Goal: Task Accomplishment & Management: Manage account settings

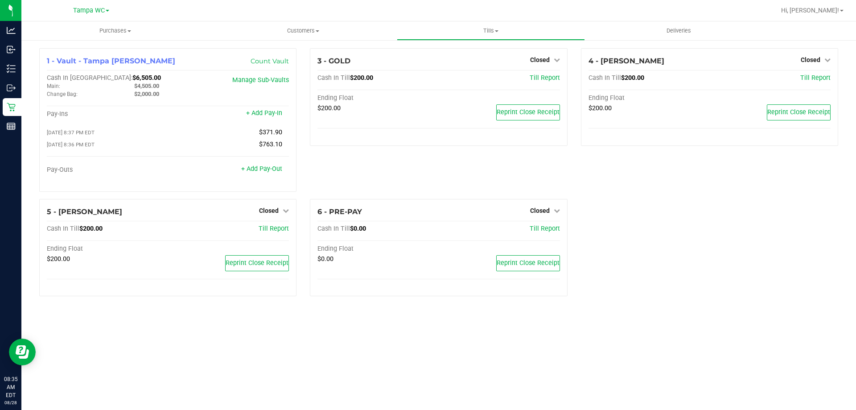
click at [300, 336] on div "Purchases Summary of purchases Fulfillment All purchases Customers All customer…" at bounding box center [438, 215] width 835 height 388
click at [808, 59] on span "Closed" at bounding box center [811, 59] width 20 height 7
click at [803, 78] on link "Open Till" at bounding box center [811, 78] width 24 height 7
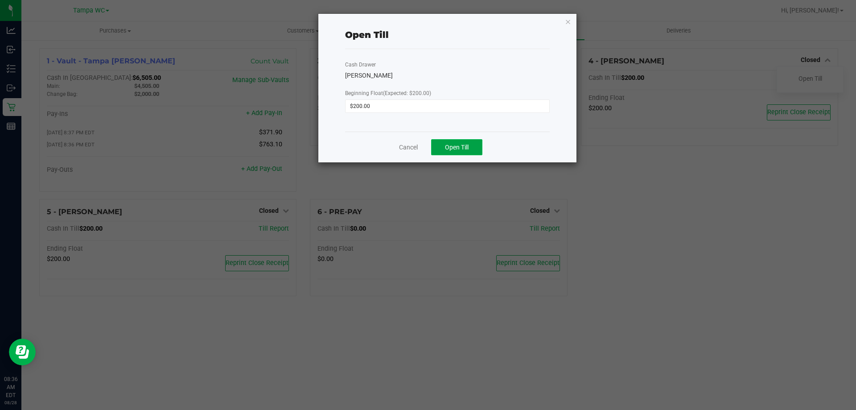
click at [476, 145] on button "Open Till" at bounding box center [456, 147] width 51 height 16
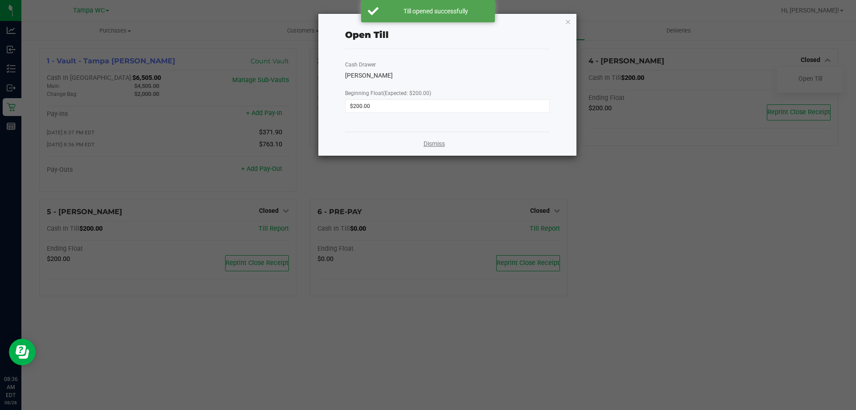
click at [429, 144] on link "Dismiss" at bounding box center [434, 143] width 21 height 9
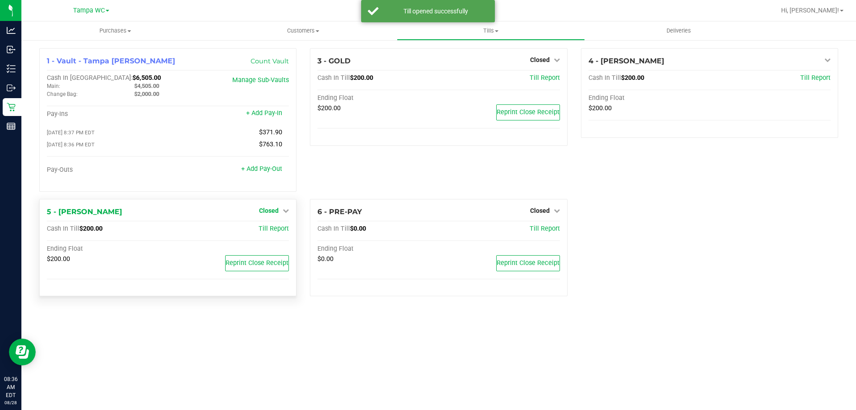
click at [264, 210] on span "Closed" at bounding box center [269, 210] width 20 height 7
click at [287, 235] on div "Open Till" at bounding box center [269, 228] width 66 height 11
click at [272, 225] on div "Open Till" at bounding box center [269, 228] width 66 height 11
click at [272, 228] on div "Open Till" at bounding box center [269, 228] width 66 height 11
click at [272, 229] on link "Open Till" at bounding box center [269, 228] width 24 height 7
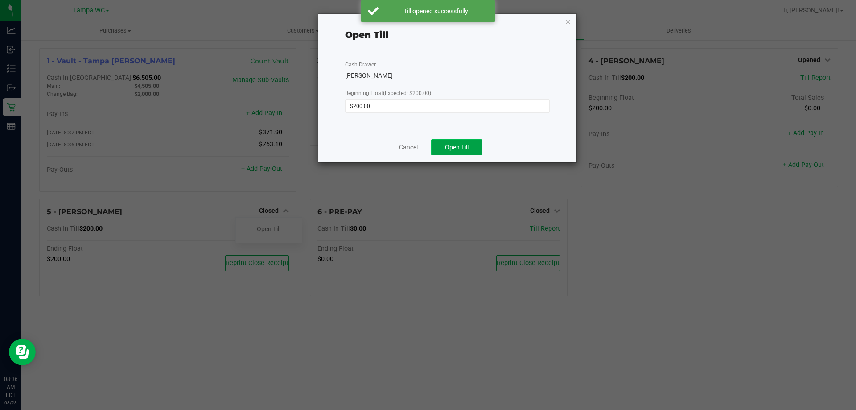
click at [451, 149] on span "Open Till" at bounding box center [457, 147] width 24 height 7
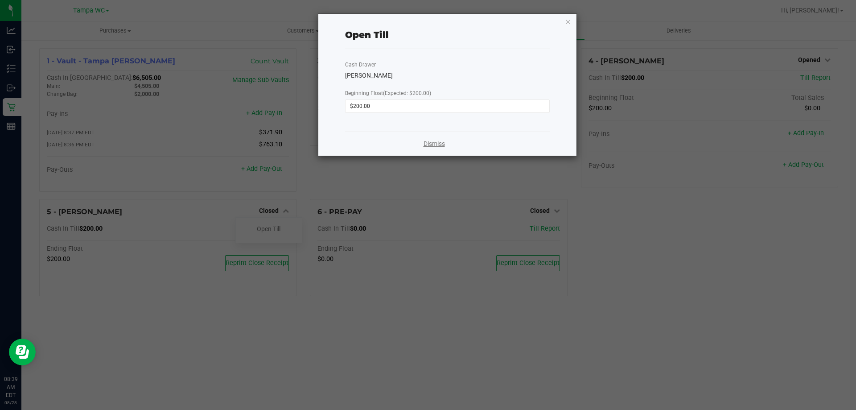
click at [428, 145] on link "Dismiss" at bounding box center [434, 143] width 21 height 9
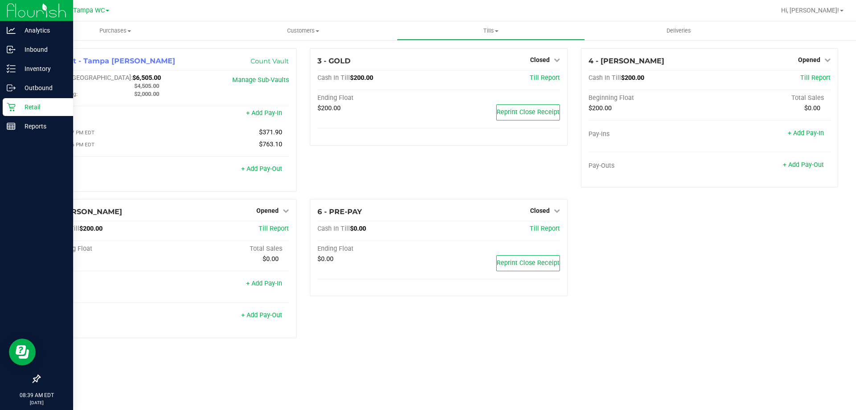
click at [33, 111] on p "Retail" at bounding box center [43, 107] width 54 height 11
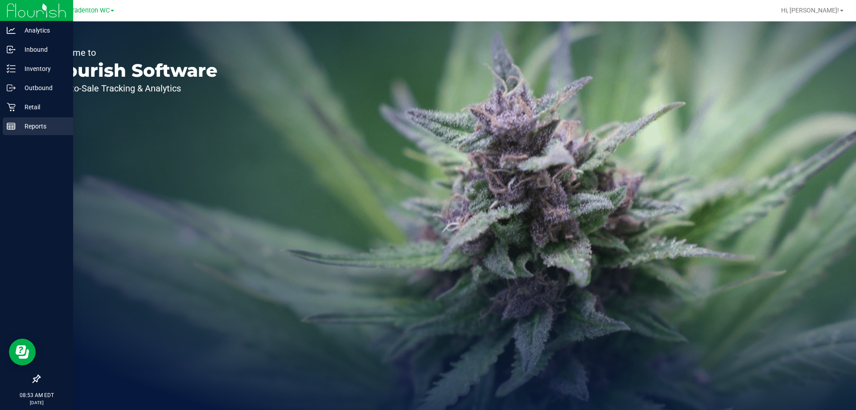
click at [36, 130] on p "Reports" at bounding box center [43, 126] width 54 height 11
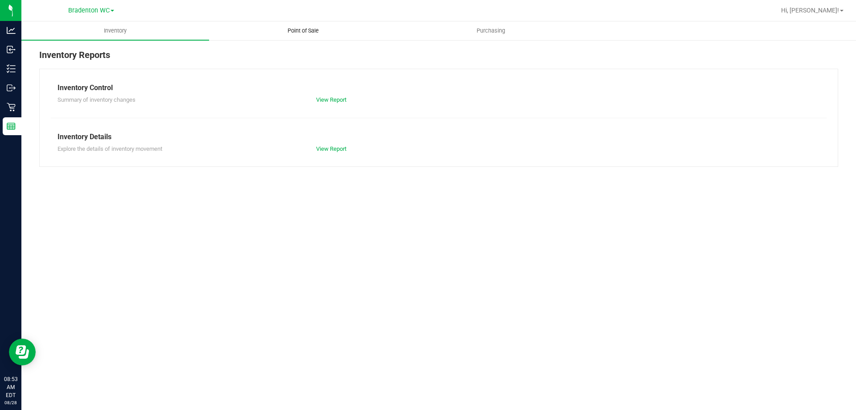
click at [300, 29] on span "Point of Sale" at bounding box center [303, 31] width 55 height 8
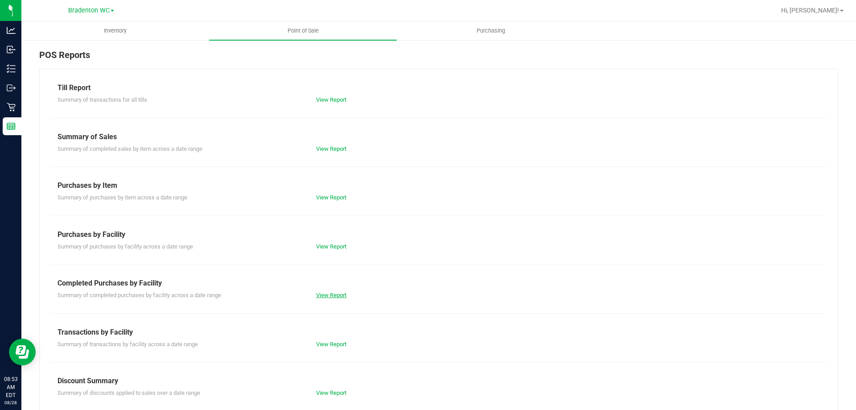
click at [343, 294] on link "View Report" at bounding box center [331, 295] width 30 height 7
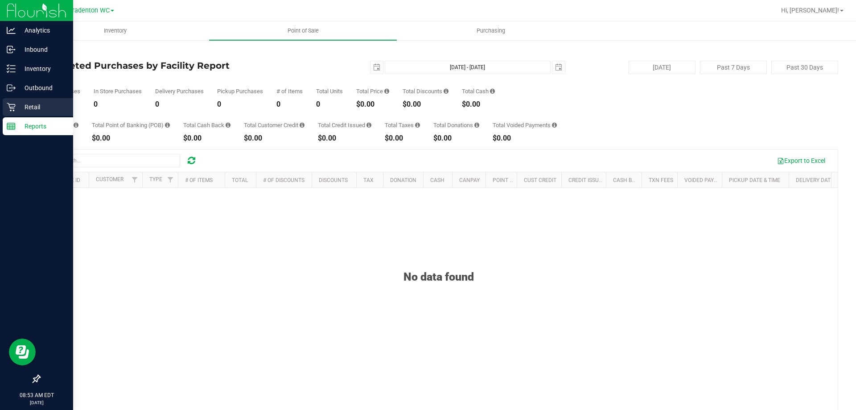
click at [8, 107] on icon at bounding box center [11, 107] width 9 height 9
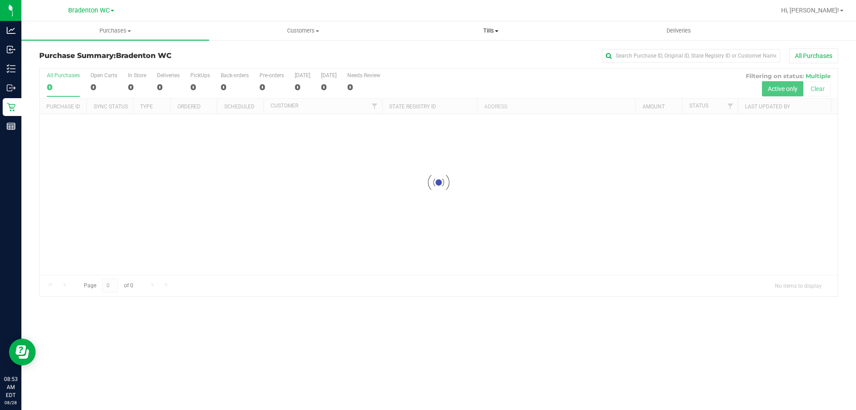
click at [473, 32] on span "Tills" at bounding box center [490, 31] width 187 height 8
click at [467, 50] on li "Manage tills" at bounding box center [491, 54] width 188 height 11
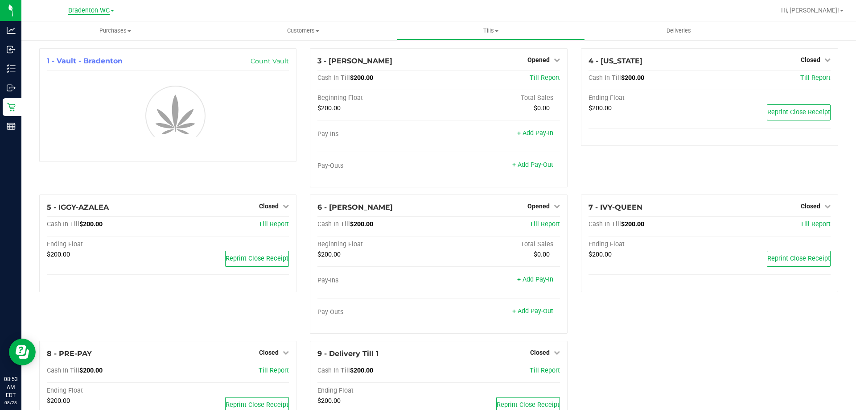
click at [105, 8] on span "Bradenton WC" at bounding box center [88, 11] width 41 height 8
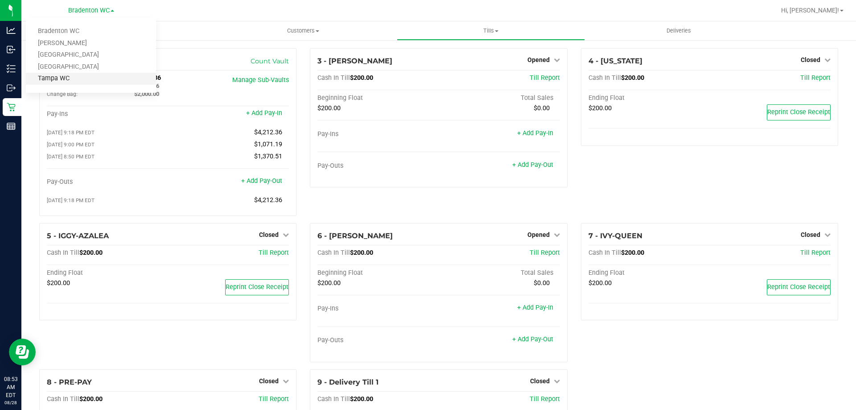
click at [72, 80] on link "Tampa WC" at bounding box center [91, 79] width 130 height 12
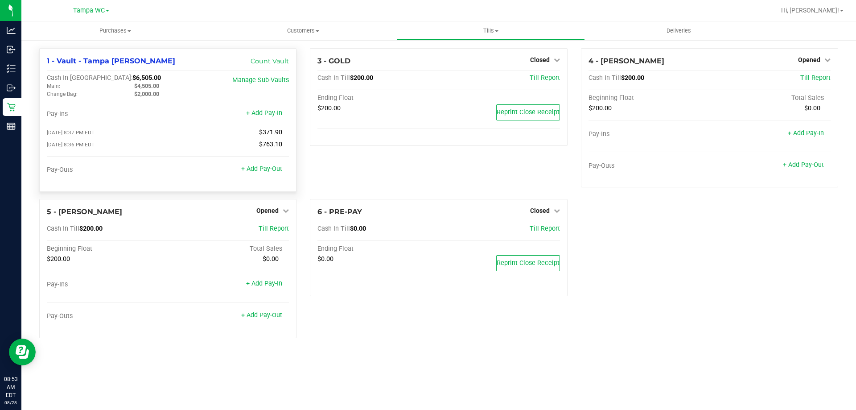
click at [157, 87] on span "$4,505.00" at bounding box center [146, 85] width 25 height 7
copy span "4,505.00"
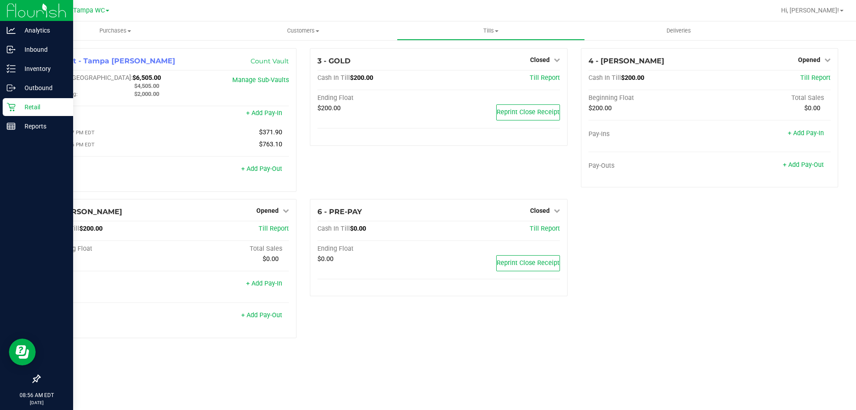
click at [33, 103] on p "Retail" at bounding box center [43, 107] width 54 height 11
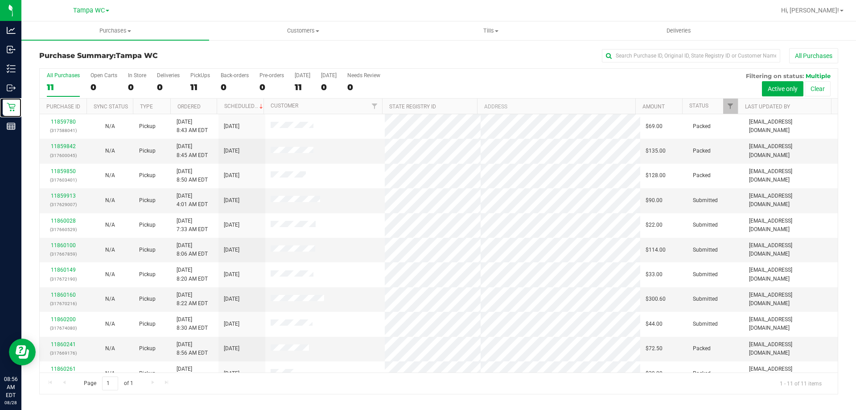
scroll to position [13, 0]
